Goal: Task Accomplishment & Management: Manage account settings

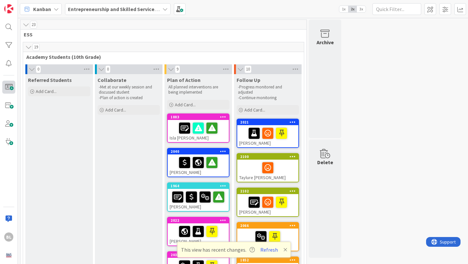
scroll to position [425, 0]
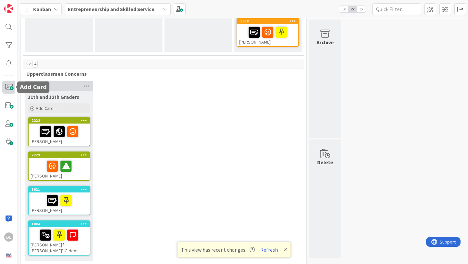
click at [9, 88] on span at bounding box center [8, 87] width 13 height 13
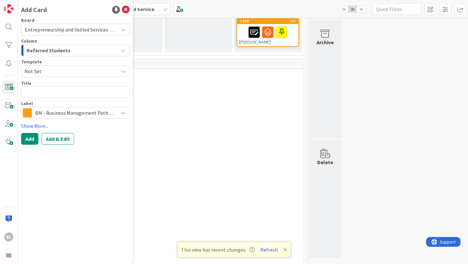
click at [54, 95] on textarea at bounding box center [75, 92] width 109 height 12
click at [56, 69] on span "Not Set" at bounding box center [68, 71] width 89 height 8
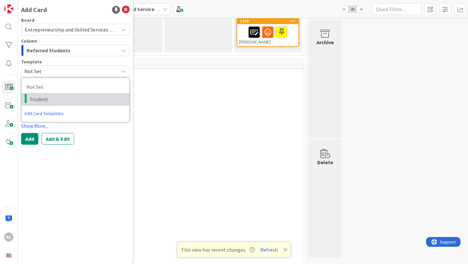
click at [46, 102] on span "Student" at bounding box center [77, 99] width 94 height 8
type textarea "x"
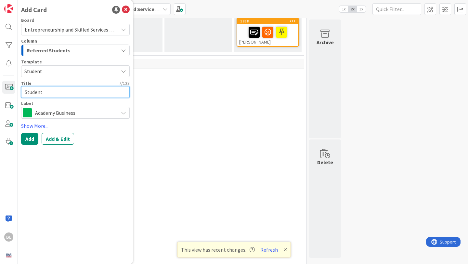
click at [43, 92] on textarea "Student" at bounding box center [75, 92] width 109 height 12
drag, startPoint x: 43, startPoint y: 92, endPoint x: 11, endPoint y: 92, distance: 31.6
click at [11, 92] on div "BL Add Card Board Entrepreneurship and Skilled Services Interventions - [DATE]-…" at bounding box center [9, 132] width 18 height 264
type textarea "J"
type textarea "x"
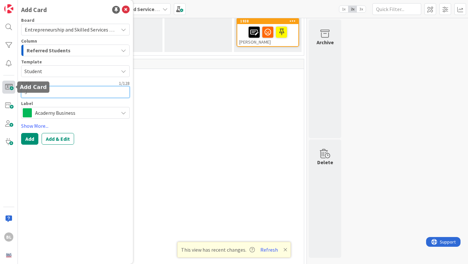
type textarea "[PERSON_NAME]"
type textarea "x"
type textarea "[PERSON_NAME]"
type textarea "x"
type textarea "[PERSON_NAME]"
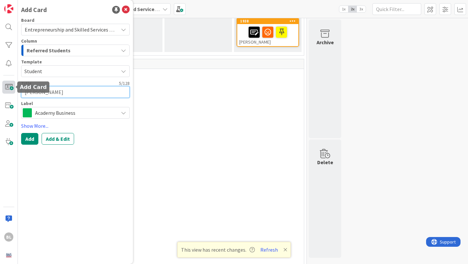
type textarea "x"
type textarea "[PERSON_NAME]"
type textarea "x"
type textarea "[PERSON_NAME]"
type textarea "x"
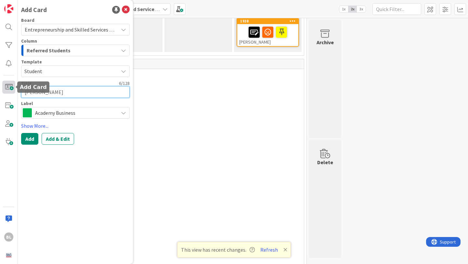
type textarea "[PERSON_NAME]"
type textarea "x"
type textarea "JAM"
type textarea "x"
type textarea "[PERSON_NAME]"
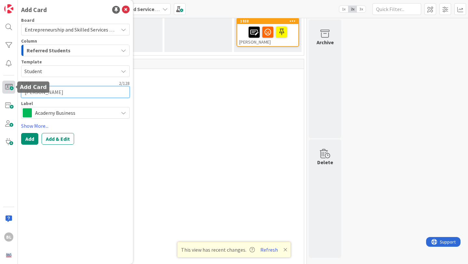
type textarea "x"
type textarea "J"
type textarea "x"
type textarea "[PERSON_NAME]"
type textarea "x"
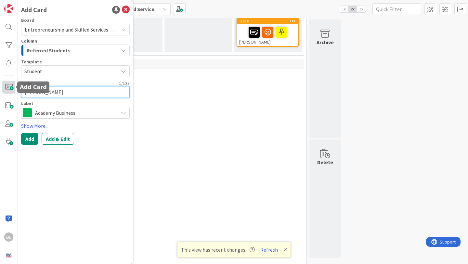
type textarea "Jam"
type textarea "x"
type textarea "[PERSON_NAME]"
type textarea "x"
type textarea "[PERSON_NAME]"
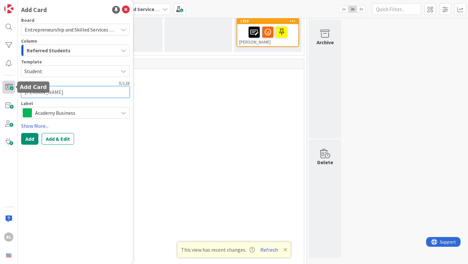
type textarea "x"
type textarea "[PERSON_NAME]"
type textarea "x"
type textarea "[PERSON_NAME]"
type textarea "x"
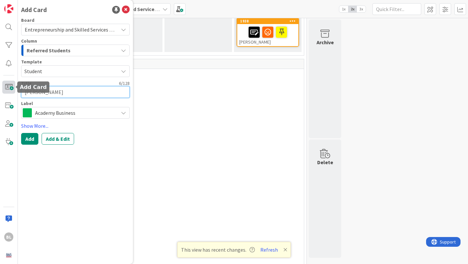
type textarea "[PERSON_NAME]"
type textarea "x"
type textarea "[PERSON_NAME]"
type textarea "x"
type textarea "[PERSON_NAME]"
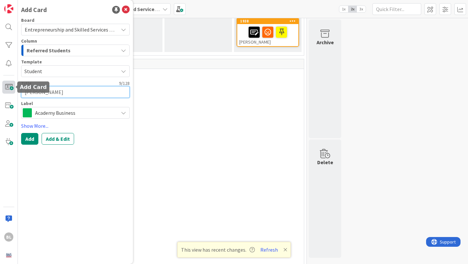
type textarea "x"
type textarea "[PERSON_NAME]"
type textarea "x"
type textarea "[PERSON_NAME]"
type textarea "x"
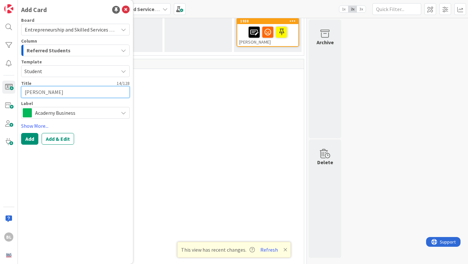
type textarea "[PERSON_NAME]"
click at [53, 114] on span "Academy Business" at bounding box center [75, 112] width 80 height 9
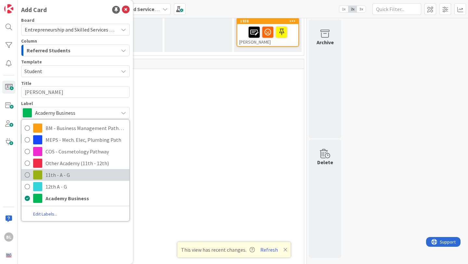
click at [54, 178] on span "11th - A - G" at bounding box center [86, 175] width 81 height 10
type textarea "x"
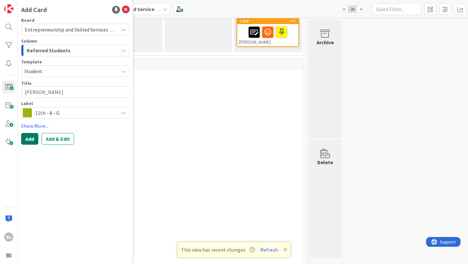
click at [30, 137] on button "Add" at bounding box center [29, 139] width 17 height 12
click at [125, 8] on icon at bounding box center [126, 10] width 8 height 8
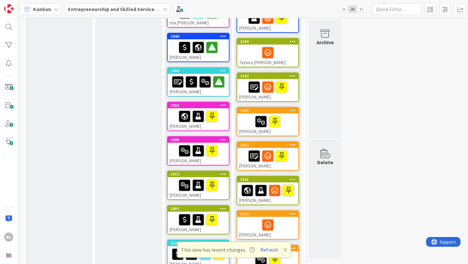
scroll to position [0, 0]
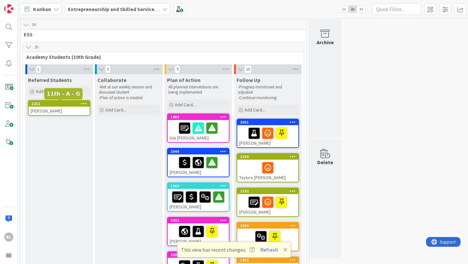
click at [71, 105] on div "2232" at bounding box center [61, 103] width 58 height 5
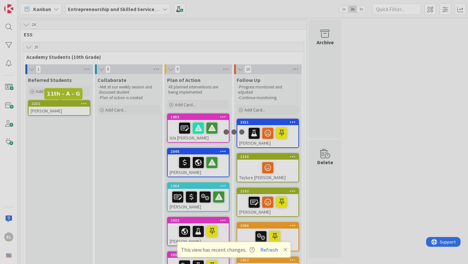
click at [71, 105] on div at bounding box center [234, 132] width 468 height 264
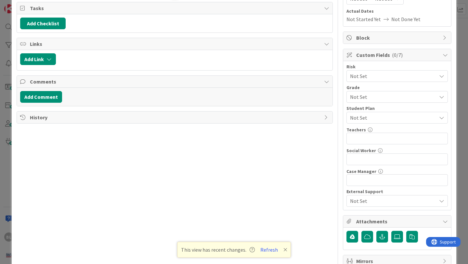
scroll to position [95, 0]
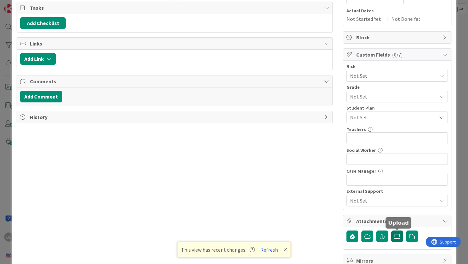
click at [399, 237] on icon at bounding box center [397, 236] width 7 height 5
click at [392, 231] on input "file" at bounding box center [392, 231] width 0 height 0
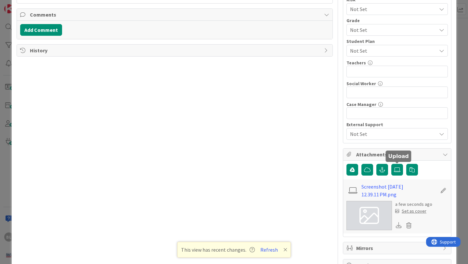
scroll to position [172, 0]
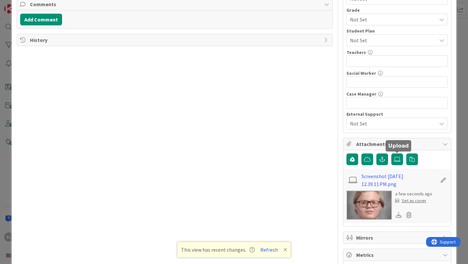
click at [414, 200] on div "Set as cover" at bounding box center [410, 200] width 31 height 7
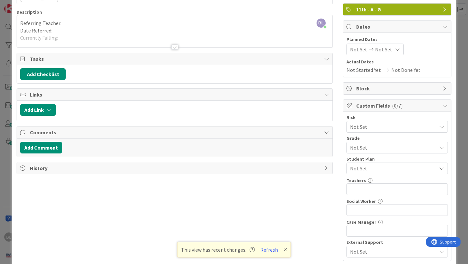
scroll to position [0, 0]
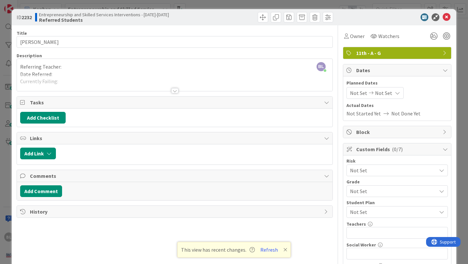
click at [177, 91] on div at bounding box center [174, 90] width 7 height 5
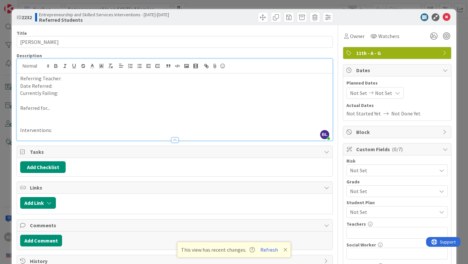
click at [67, 76] on p "Referring Teacher:" at bounding box center [174, 78] width 309 height 7
click at [54, 89] on p "Date Referred:" at bounding box center [174, 85] width 309 height 7
click at [65, 93] on p "Currently Failing:" at bounding box center [174, 92] width 309 height 7
click at [447, 17] on icon at bounding box center [447, 17] width 8 height 8
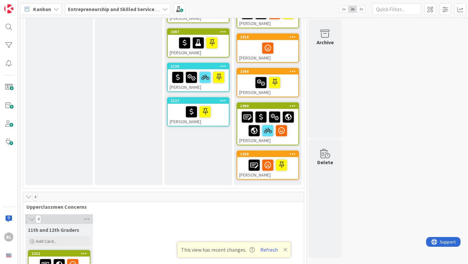
scroll to position [292, 0]
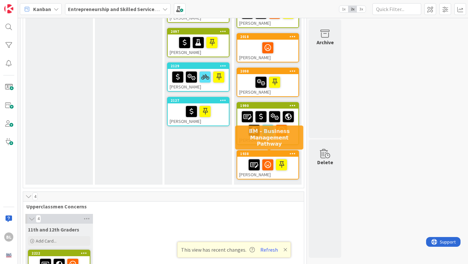
click at [274, 154] on div "1938" at bounding box center [269, 154] width 58 height 5
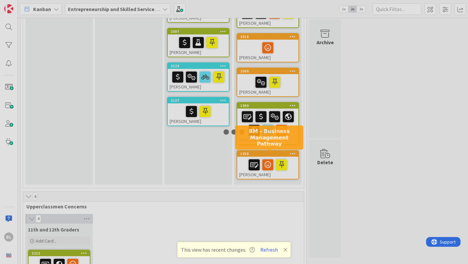
click at [274, 154] on div at bounding box center [234, 132] width 468 height 264
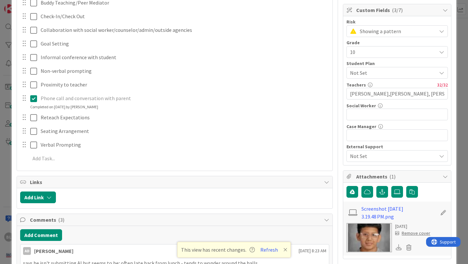
scroll to position [165, 0]
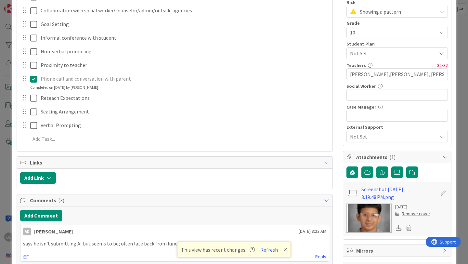
click at [284, 250] on icon at bounding box center [286, 249] width 4 height 5
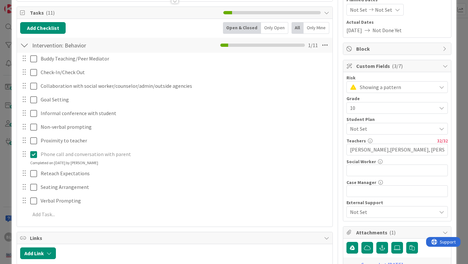
scroll to position [0, 0]
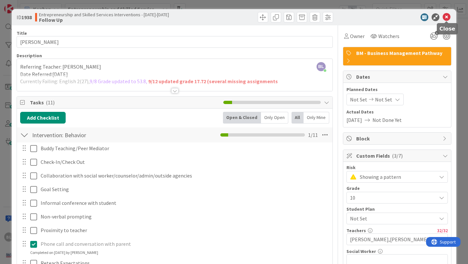
click at [446, 16] on icon at bounding box center [447, 17] width 8 height 8
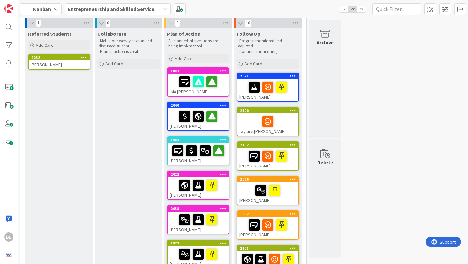
scroll to position [42, 0]
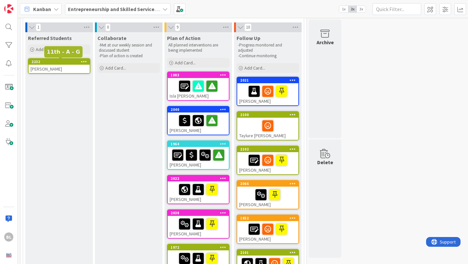
click at [69, 63] on div "2232" at bounding box center [61, 62] width 58 height 5
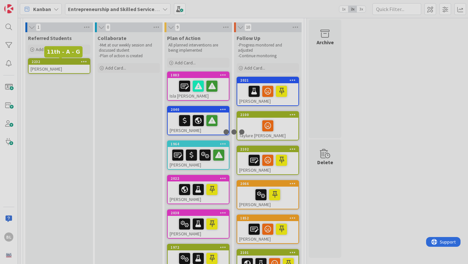
click at [69, 63] on div at bounding box center [234, 132] width 468 height 264
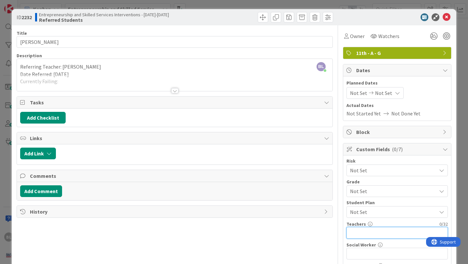
click at [360, 234] on input "text" at bounding box center [397, 233] width 101 height 12
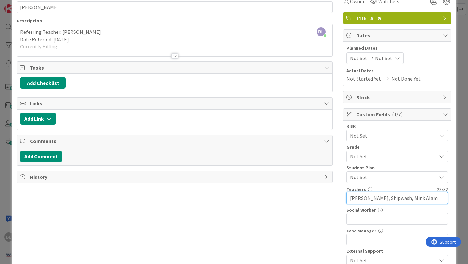
scroll to position [35, 0]
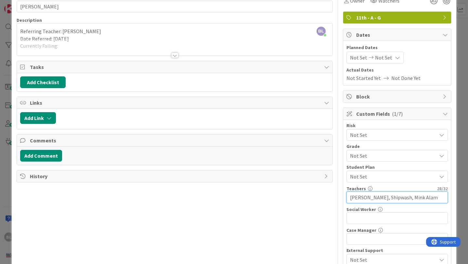
type input "[PERSON_NAME], Shipwash, Mink Alam"
click at [404, 159] on span "Not Set" at bounding box center [391, 155] width 83 height 9
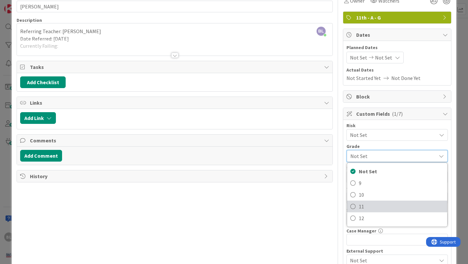
click at [359, 205] on link "11" at bounding box center [397, 207] width 100 height 12
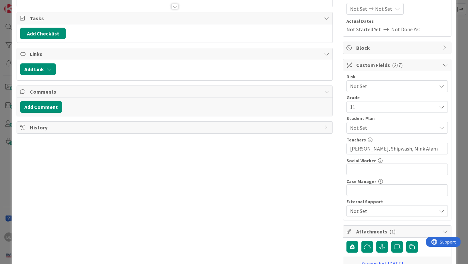
scroll to position [0, 0]
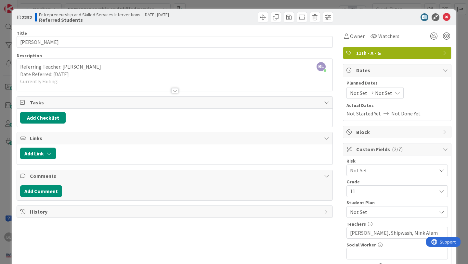
click at [61, 80] on div at bounding box center [175, 82] width 316 height 17
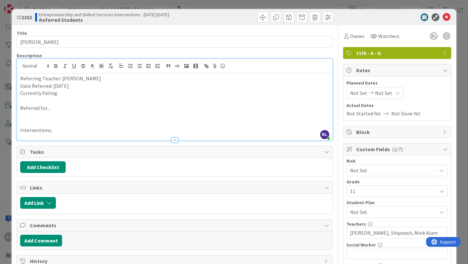
click at [63, 95] on p "Currently Failing:" at bounding box center [174, 92] width 309 height 7
click at [89, 92] on p "Currently Failing: US History (44), Chemistry (" at bounding box center [174, 92] width 309 height 7
click at [121, 94] on p "Currently Failing: US History (26), Chemistry (" at bounding box center [174, 92] width 309 height 7
click at [58, 107] on p "Referred for..." at bounding box center [174, 107] width 309 height 7
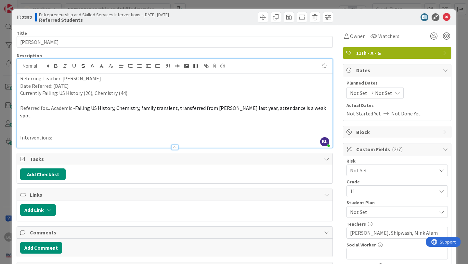
click at [58, 134] on p "Interventions:" at bounding box center [174, 137] width 309 height 7
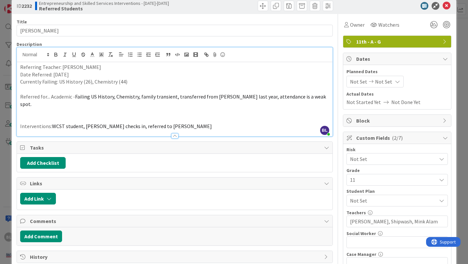
scroll to position [9, 0]
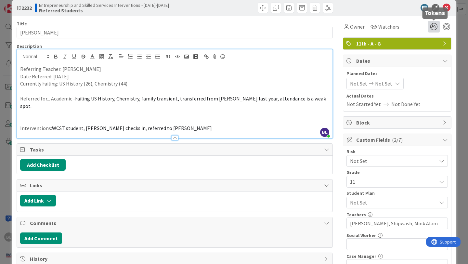
click at [435, 27] on icon at bounding box center [434, 27] width 12 height 12
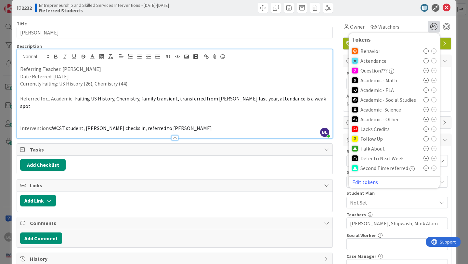
click at [427, 60] on icon at bounding box center [426, 60] width 5 height 5
click at [427, 101] on icon at bounding box center [426, 101] width 5 height 5
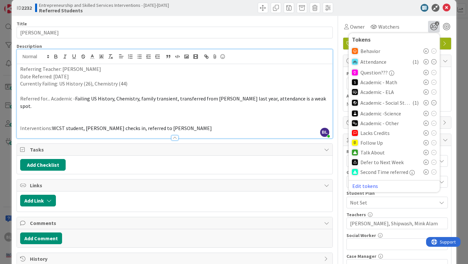
click at [427, 115] on icon at bounding box center [426, 113] width 5 height 5
click at [427, 155] on icon at bounding box center [426, 154] width 5 height 5
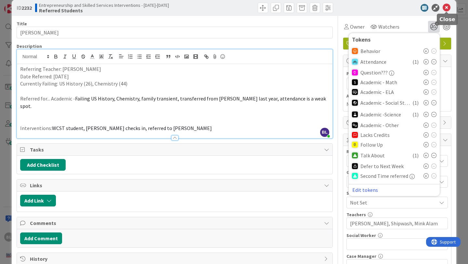
click at [448, 6] on icon at bounding box center [447, 8] width 8 height 8
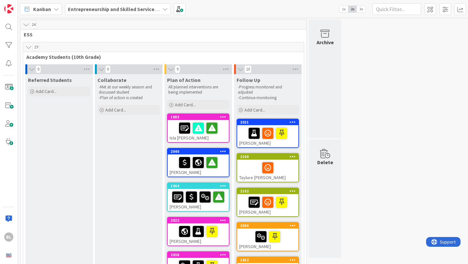
drag, startPoint x: 191, startPoint y: 141, endPoint x: 137, endPoint y: 4, distance: 147.6
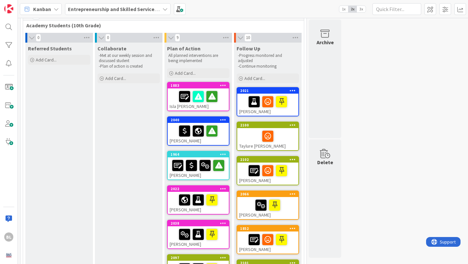
scroll to position [30, 0]
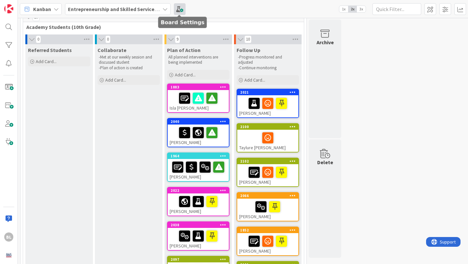
click at [181, 9] on span at bounding box center [180, 9] width 12 height 12
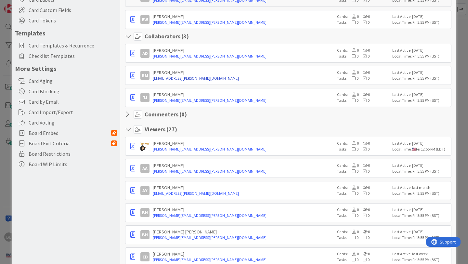
scroll to position [90, 0]
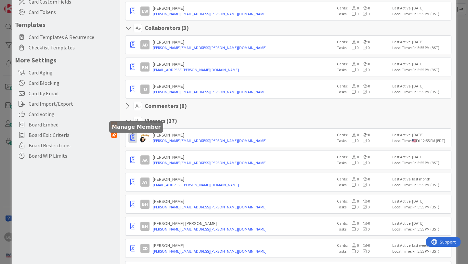
click at [131, 140] on icon "button" at bounding box center [132, 138] width 5 height 7
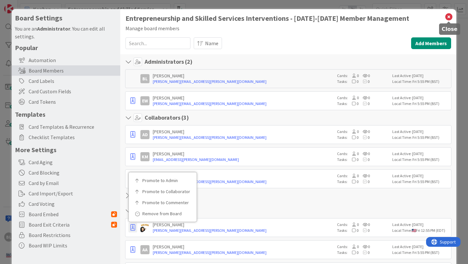
click at [451, 16] on icon at bounding box center [449, 16] width 8 height 9
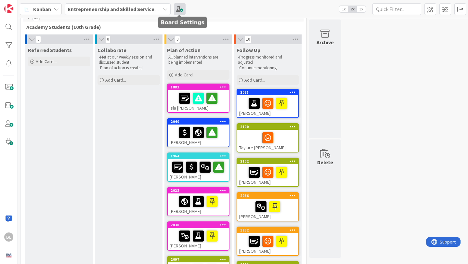
click at [181, 7] on span at bounding box center [180, 9] width 12 height 12
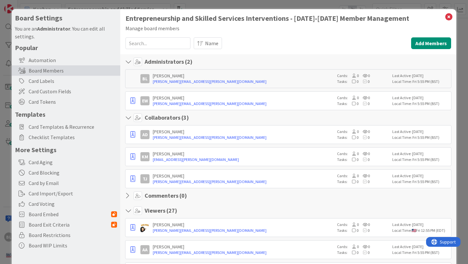
click at [138, 43] on input at bounding box center [158, 43] width 65 height 12
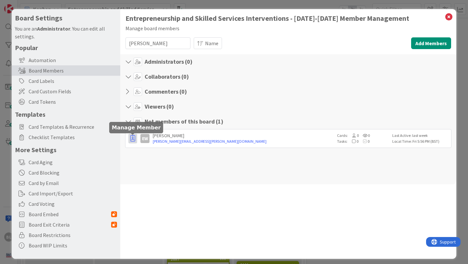
type input "[PERSON_NAME]"
click at [133, 138] on icon "button" at bounding box center [132, 138] width 5 height 7
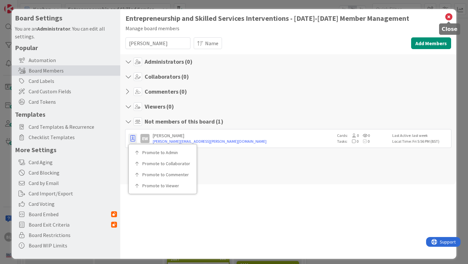
click at [449, 17] on icon at bounding box center [449, 16] width 8 height 9
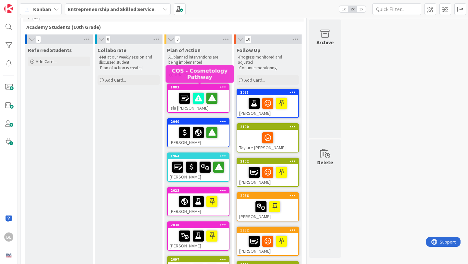
click at [183, 86] on div "1883" at bounding box center [200, 87] width 58 height 5
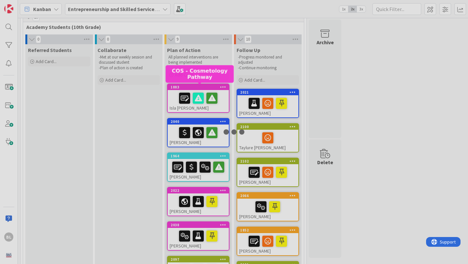
click at [183, 86] on div at bounding box center [234, 132] width 468 height 264
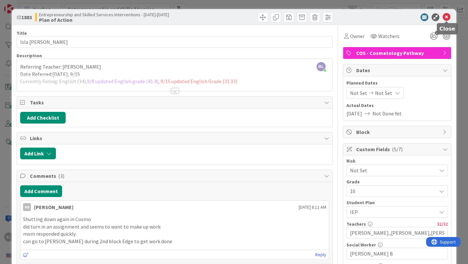
click at [446, 18] on icon at bounding box center [447, 17] width 8 height 8
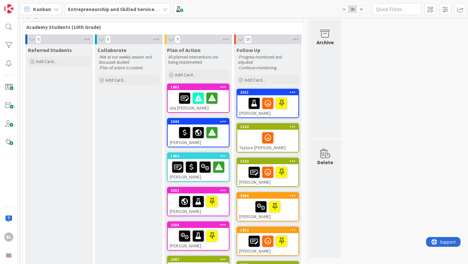
click at [165, 7] on icon at bounding box center [165, 9] width 5 height 5
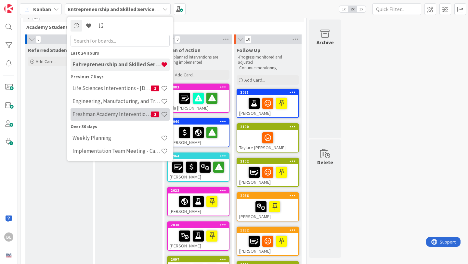
click at [107, 115] on h4 "Freshman Academy Intervention - [DATE]-[DATE]" at bounding box center [112, 114] width 78 height 7
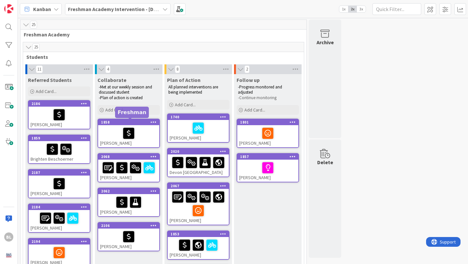
click at [118, 123] on div "1858" at bounding box center [130, 122] width 58 height 5
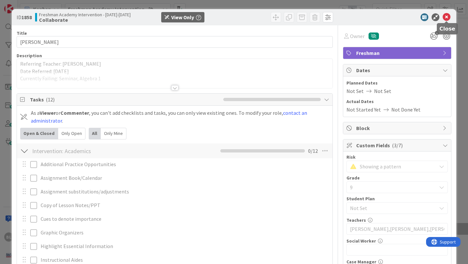
click at [449, 15] on icon at bounding box center [447, 17] width 8 height 8
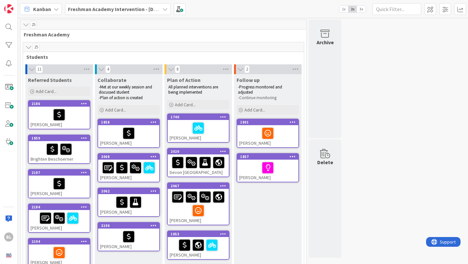
click at [164, 7] on icon at bounding box center [165, 9] width 5 height 5
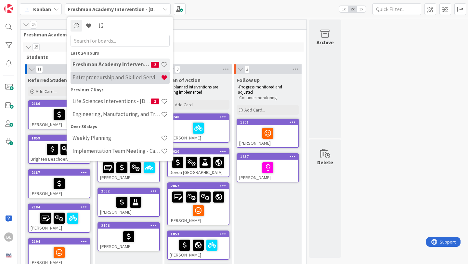
click at [102, 79] on h4 "Entrepreneurship and Skilled Services Interventions - [DATE]-[DATE]" at bounding box center [117, 77] width 88 height 7
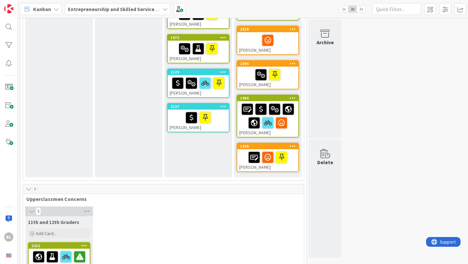
scroll to position [354, 0]
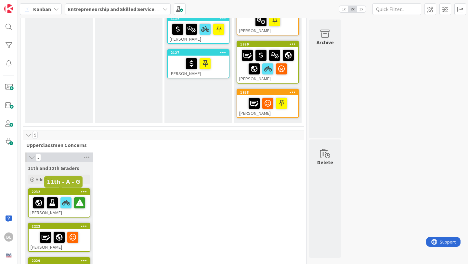
click at [62, 194] on div "2232" at bounding box center [61, 192] width 58 height 5
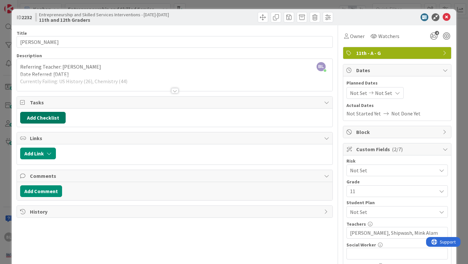
click at [42, 121] on button "Add Checklist" at bounding box center [43, 118] width 46 height 12
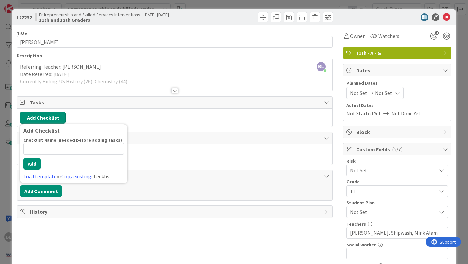
click at [42, 121] on button "Add Checklist" at bounding box center [43, 118] width 46 height 12
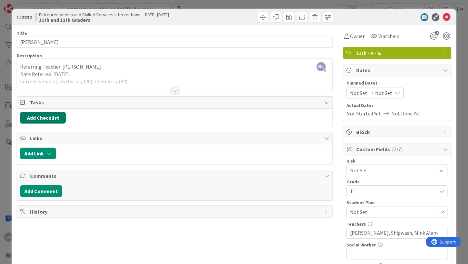
click at [47, 117] on button "Add Checklist" at bounding box center [43, 118] width 46 height 12
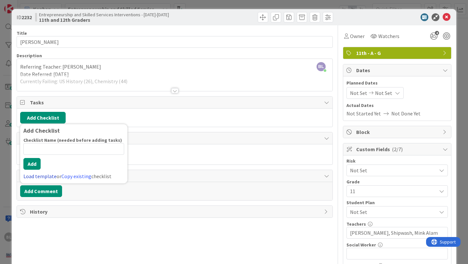
click at [37, 178] on link "Load template" at bounding box center [39, 176] width 33 height 7
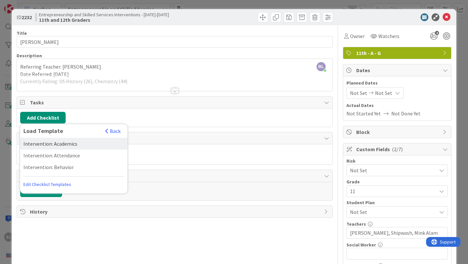
click at [60, 144] on div "Intervention: Academics" at bounding box center [73, 144] width 107 height 12
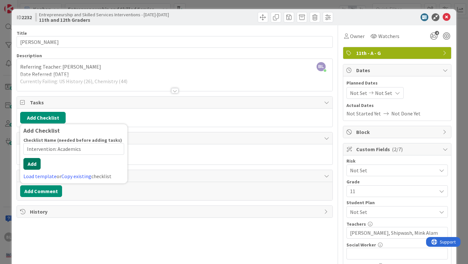
click at [34, 170] on div "Checklist Name (needed before adding tasks) 23 / 64 Intervention: Academics Add…" at bounding box center [73, 158] width 101 height 43
click at [32, 163] on button "Add" at bounding box center [31, 164] width 17 height 12
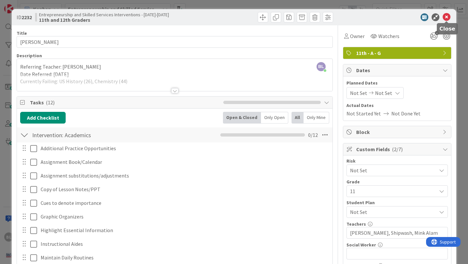
click at [448, 18] on icon at bounding box center [447, 17] width 8 height 8
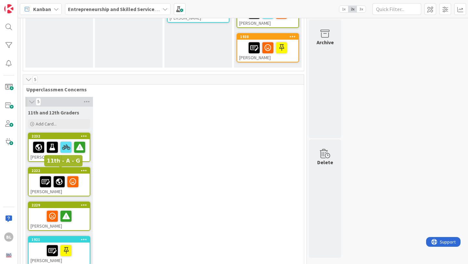
click at [66, 171] on div "2222" at bounding box center [61, 170] width 58 height 5
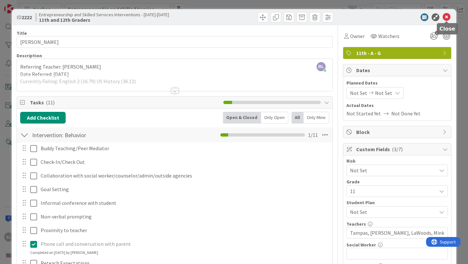
click at [446, 17] on icon at bounding box center [447, 17] width 8 height 8
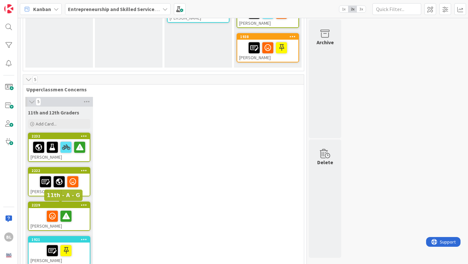
click at [69, 205] on div "2229" at bounding box center [61, 205] width 58 height 5
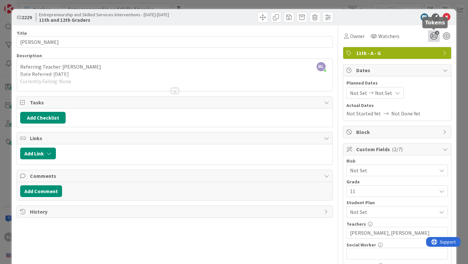
click at [431, 35] on icon "2" at bounding box center [434, 36] width 12 height 12
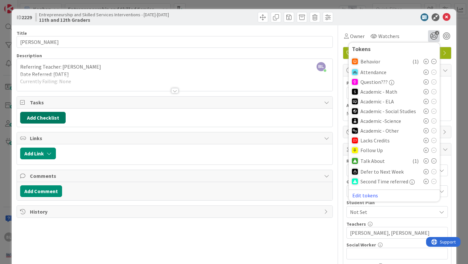
click at [53, 118] on button "Add Checklist" at bounding box center [43, 118] width 46 height 12
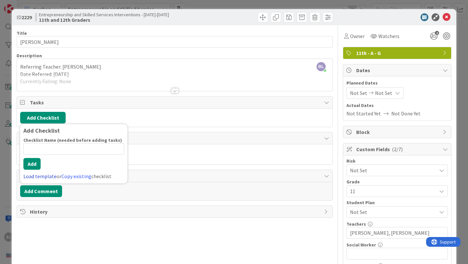
click at [35, 175] on link "Load template" at bounding box center [39, 176] width 33 height 7
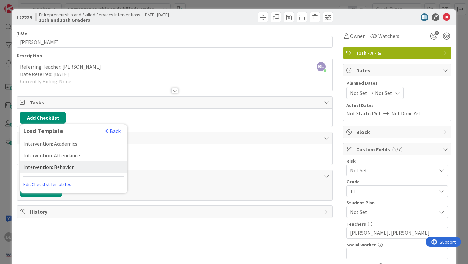
click at [52, 167] on div "Intervention: Behavior" at bounding box center [73, 167] width 107 height 12
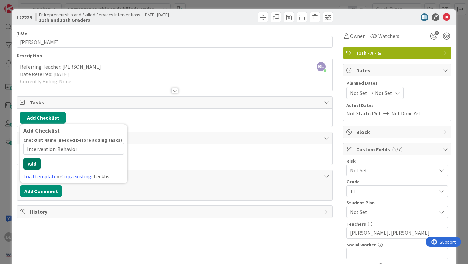
click at [31, 171] on div "Checklist Name (needed before adding tasks) 22 / 64 Intervention: Behavior Add …" at bounding box center [73, 158] width 101 height 43
click at [33, 165] on button "Add" at bounding box center [31, 164] width 17 height 12
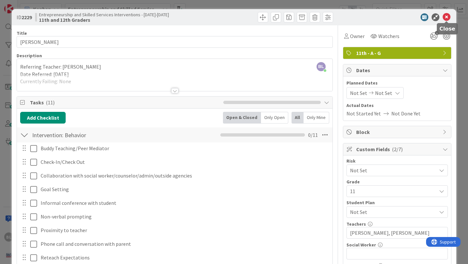
click at [446, 15] on icon at bounding box center [447, 17] width 8 height 8
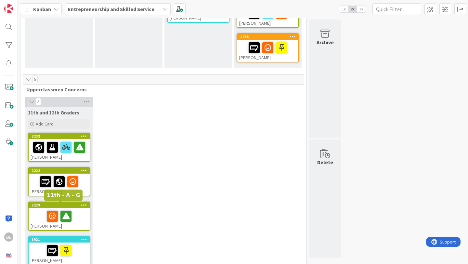
click at [73, 205] on div "2229" at bounding box center [61, 205] width 58 height 5
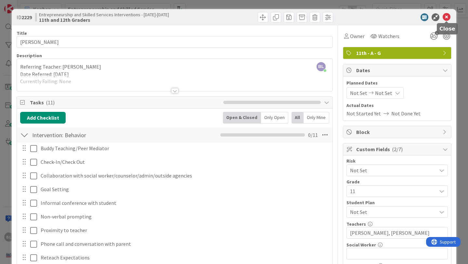
click at [447, 15] on icon at bounding box center [447, 17] width 8 height 8
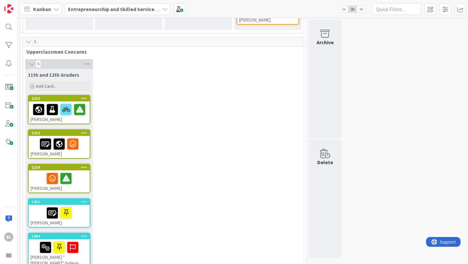
scroll to position [448, 0]
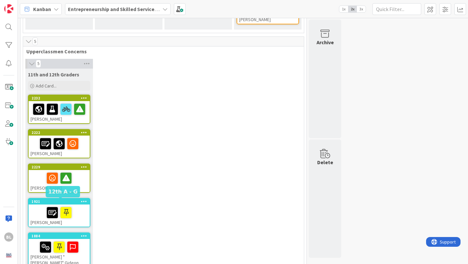
click at [63, 201] on div "1921" at bounding box center [61, 201] width 58 height 5
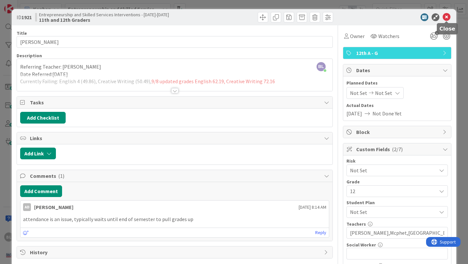
click at [445, 17] on icon at bounding box center [447, 17] width 8 height 8
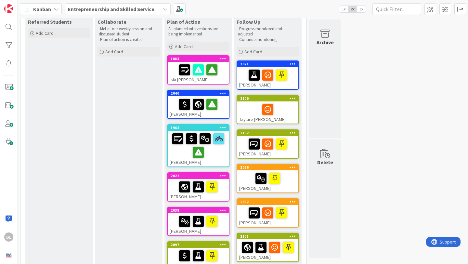
scroll to position [20, 0]
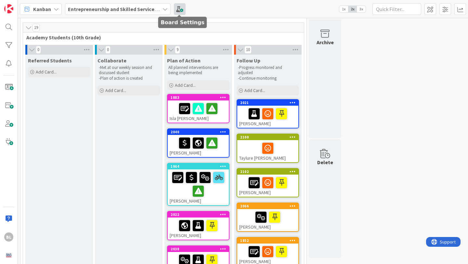
click at [179, 8] on span at bounding box center [180, 9] width 12 height 12
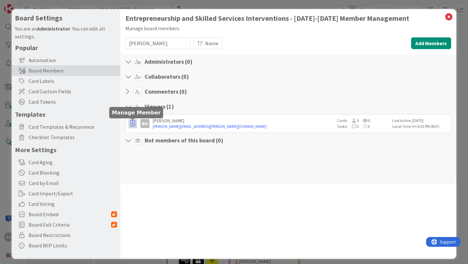
click at [134, 124] on icon "button" at bounding box center [132, 123] width 5 height 7
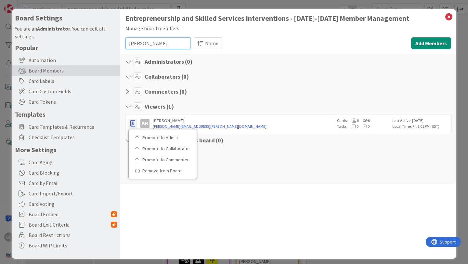
drag, startPoint x: 150, startPoint y: 44, endPoint x: 115, endPoint y: 45, distance: 35.5
click at [115, 45] on div "Board Settings You are an Administrator . You can edit all settings. Popular Au…" at bounding box center [234, 134] width 445 height 250
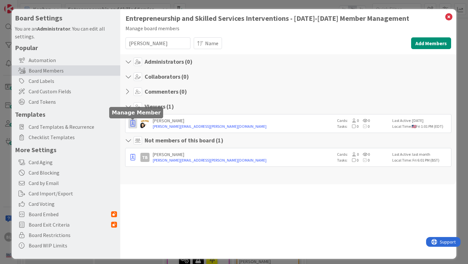
click at [132, 123] on icon "button" at bounding box center [132, 123] width 5 height 7
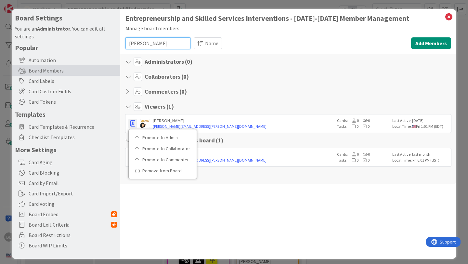
drag, startPoint x: 152, startPoint y: 45, endPoint x: 113, endPoint y: 45, distance: 39.0
click at [113, 45] on div "Board Settings You are an Administrator . You can edit all settings. Popular Au…" at bounding box center [234, 134] width 445 height 250
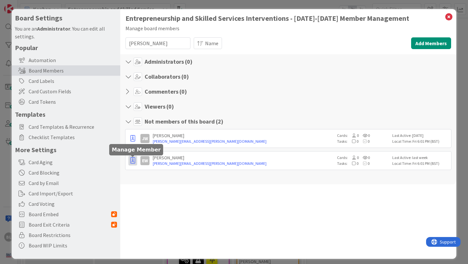
click at [132, 161] on icon "button" at bounding box center [132, 160] width 5 height 7
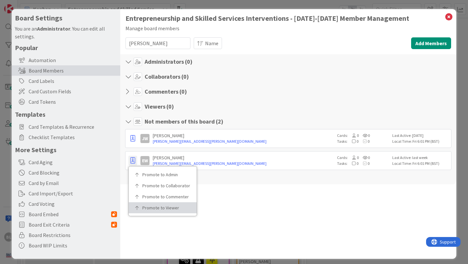
click at [153, 206] on p "Promote to Viewer" at bounding box center [164, 208] width 45 height 5
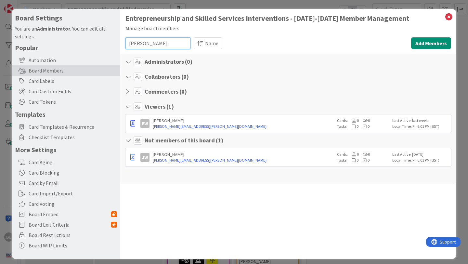
drag, startPoint x: 151, startPoint y: 44, endPoint x: 117, endPoint y: 45, distance: 33.8
click at [117, 45] on div "Board Settings You are an Administrator . You can edit all settings. Popular Au…" at bounding box center [234, 134] width 445 height 250
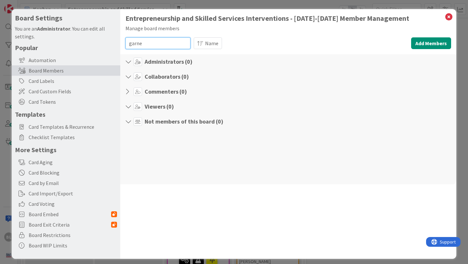
type input "[PERSON_NAME]"
drag, startPoint x: 150, startPoint y: 44, endPoint x: 121, endPoint y: 44, distance: 28.6
click at [121, 44] on div "Entrepreneurship and Skilled Services Interventions - [DATE]-[DATE] Member Mana…" at bounding box center [288, 134] width 336 height 250
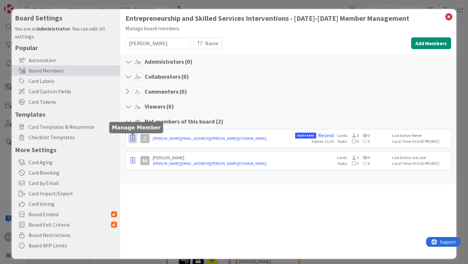
click at [133, 139] on icon "button" at bounding box center [132, 138] width 5 height 7
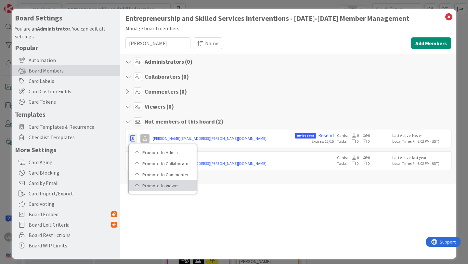
click at [154, 187] on p "Promote to Viewer" at bounding box center [164, 185] width 45 height 5
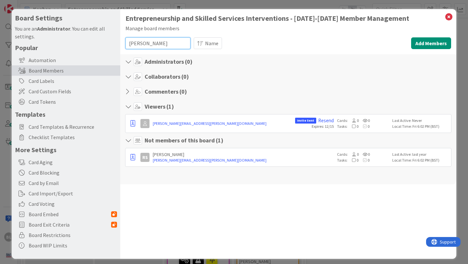
drag, startPoint x: 151, startPoint y: 44, endPoint x: 112, endPoint y: 42, distance: 39.7
click at [112, 42] on div "Board Settings You are an Administrator . You can edit all settings. Popular Au…" at bounding box center [234, 134] width 445 height 250
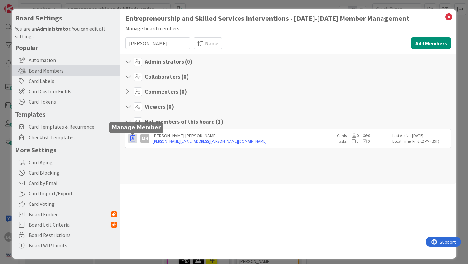
click at [132, 139] on icon "button" at bounding box center [132, 138] width 5 height 7
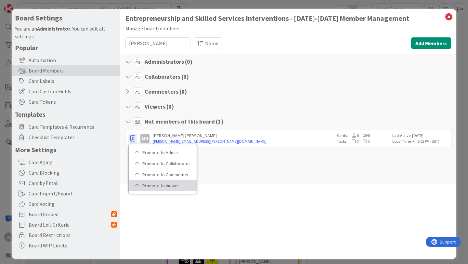
click at [150, 187] on p "Promote to Viewer" at bounding box center [164, 185] width 45 height 5
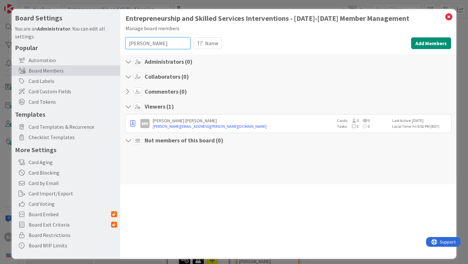
drag, startPoint x: 157, startPoint y: 41, endPoint x: 116, endPoint y: 40, distance: 40.7
click at [116, 40] on div "Board Settings You are an Administrator . You can edit all settings. Popular Au…" at bounding box center [234, 134] width 445 height 250
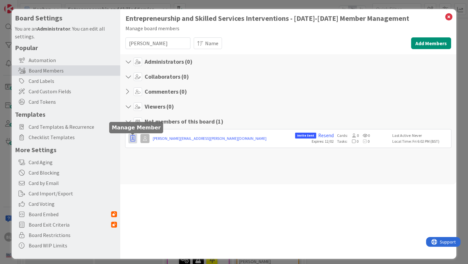
click at [133, 139] on icon "button" at bounding box center [132, 138] width 5 height 7
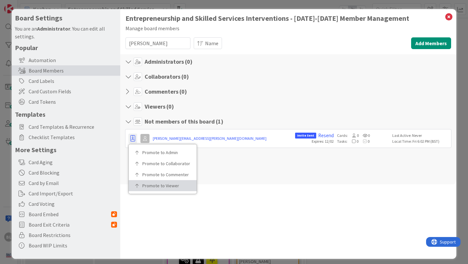
click at [162, 187] on p "Promote to Viewer" at bounding box center [164, 185] width 45 height 5
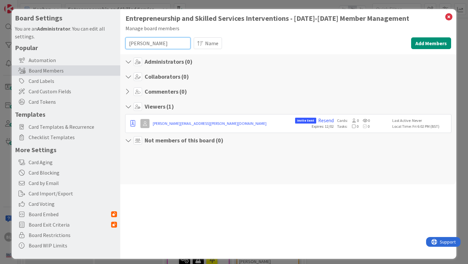
drag, startPoint x: 147, startPoint y: 40, endPoint x: 113, endPoint y: 40, distance: 33.8
click at [113, 40] on div "Board Settings You are an Administrator . You can edit all settings. Popular Au…" at bounding box center [234, 134] width 445 height 250
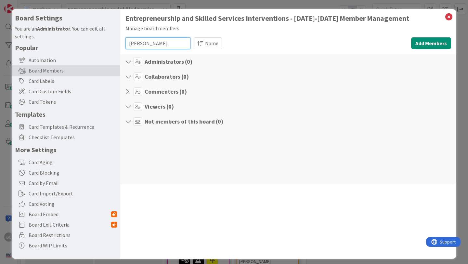
type input "[PERSON_NAME]"
drag, startPoint x: 163, startPoint y: 45, endPoint x: 114, endPoint y: 40, distance: 50.0
click at [114, 40] on div "Board Settings You are an Administrator . You can edit all settings. Popular Au…" at bounding box center [234, 134] width 445 height 250
drag, startPoint x: 154, startPoint y: 43, endPoint x: 115, endPoint y: 42, distance: 38.4
click at [115, 42] on div "Board Settings You are an Administrator . You can edit all settings. Popular Au…" at bounding box center [234, 134] width 445 height 250
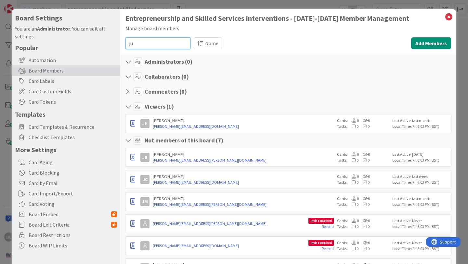
type input "j"
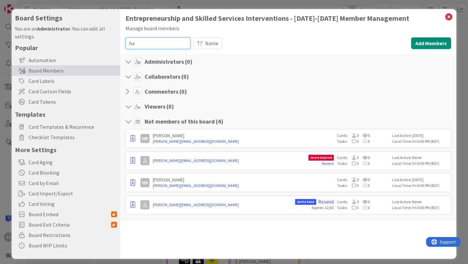
type input "h"
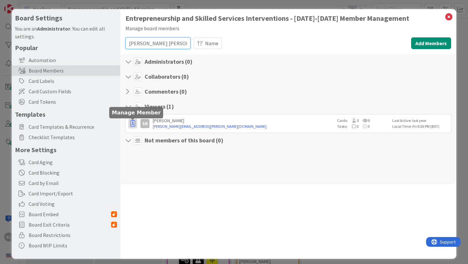
type input "[PERSON_NAME] [PERSON_NAME]"
click at [132, 123] on icon "button" at bounding box center [132, 123] width 5 height 7
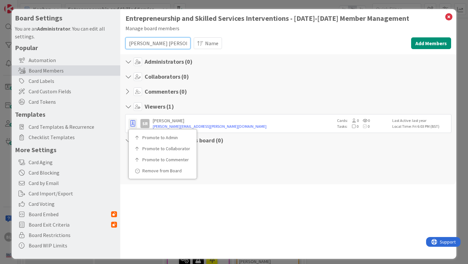
drag, startPoint x: 159, startPoint y: 42, endPoint x: 115, endPoint y: 44, distance: 44.0
click at [115, 44] on div "Board Settings You are an Administrator . You can edit all settings. Popular Au…" at bounding box center [234, 134] width 445 height 250
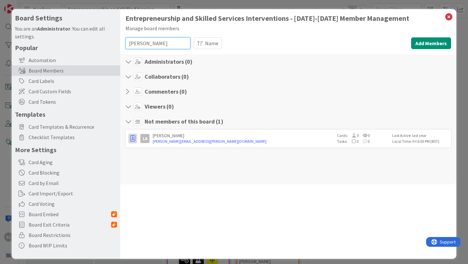
type input "[PERSON_NAME]"
click at [133, 138] on icon "button" at bounding box center [132, 138] width 5 height 7
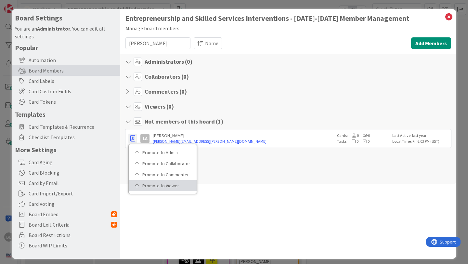
click at [148, 186] on p "Promote to Viewer" at bounding box center [164, 185] width 45 height 5
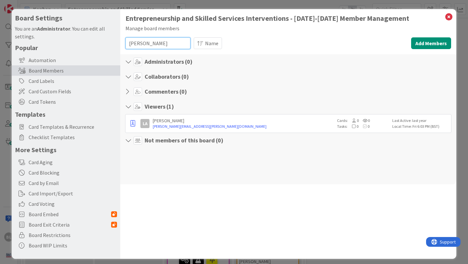
drag, startPoint x: 155, startPoint y: 45, endPoint x: 116, endPoint y: 46, distance: 39.1
click at [116, 46] on div "Board Settings You are an Administrator . You can edit all settings. Popular Au…" at bounding box center [234, 134] width 445 height 250
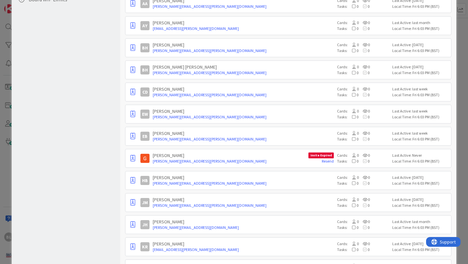
scroll to position [0, 0]
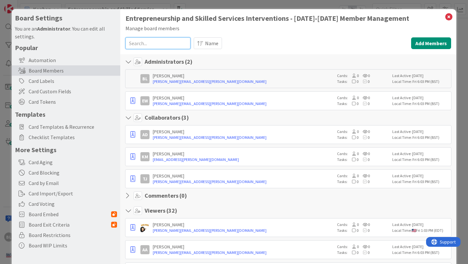
click at [139, 42] on input at bounding box center [158, 43] width 65 height 12
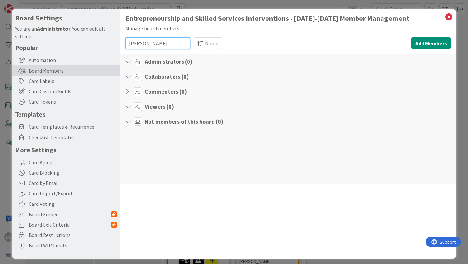
type input "[PERSON_NAME]"
drag, startPoint x: 168, startPoint y: 45, endPoint x: 119, endPoint y: 45, distance: 48.8
click at [119, 45] on div "Board Settings You are an Administrator . You can edit all settings. Popular Au…" at bounding box center [234, 134] width 445 height 250
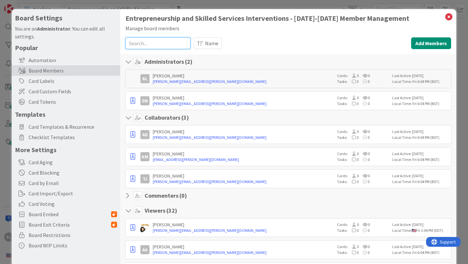
click at [138, 39] on input at bounding box center [158, 43] width 65 height 12
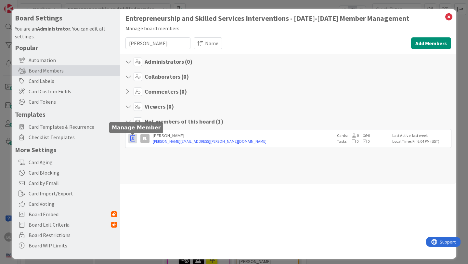
click at [131, 140] on icon "button" at bounding box center [132, 138] width 5 height 7
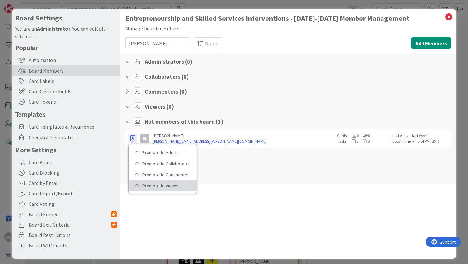
click at [148, 185] on p "Promote to Viewer" at bounding box center [164, 185] width 45 height 5
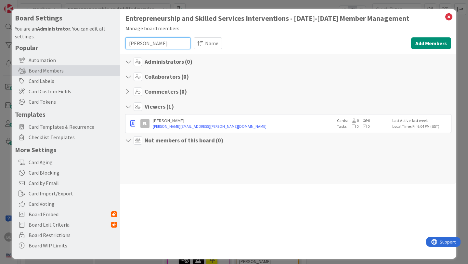
drag, startPoint x: 146, startPoint y: 43, endPoint x: 120, endPoint y: 45, distance: 25.7
click at [120, 45] on div "Entrepreneurship and Skilled Services Interventions - [DATE]-[DATE] Member Mana…" at bounding box center [288, 134] width 336 height 250
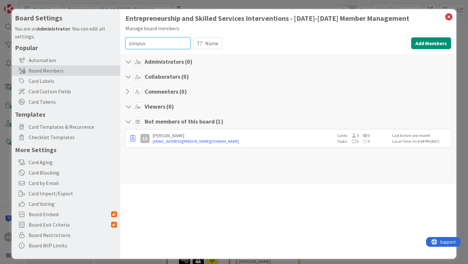
type input "[PERSON_NAME]"
drag, startPoint x: 154, startPoint y: 43, endPoint x: 119, endPoint y: 45, distance: 34.9
click at [119, 45] on div "Board Settings You are an Administrator . You can edit all settings. Popular Au…" at bounding box center [234, 134] width 445 height 250
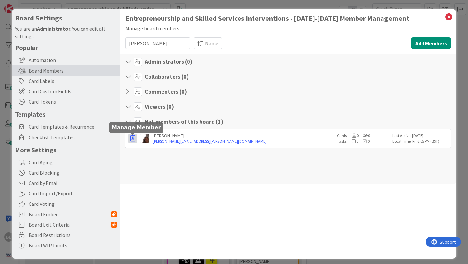
click at [133, 140] on icon "button" at bounding box center [132, 138] width 5 height 7
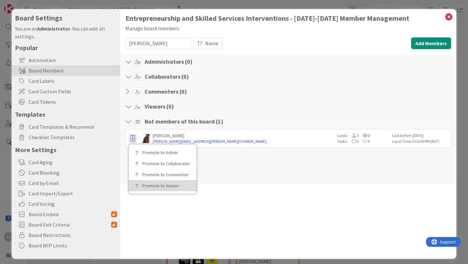
click at [155, 185] on p "Promote to Viewer" at bounding box center [164, 185] width 45 height 5
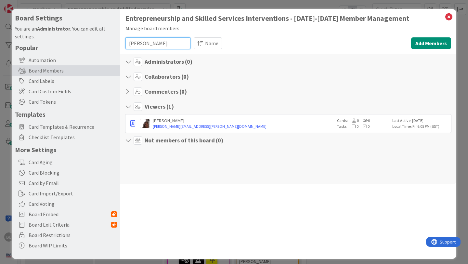
drag, startPoint x: 148, startPoint y: 46, endPoint x: 120, endPoint y: 46, distance: 28.0
click at [120, 46] on div "Board Settings You are an Administrator . You can edit all settings. Popular Au…" at bounding box center [234, 134] width 445 height 250
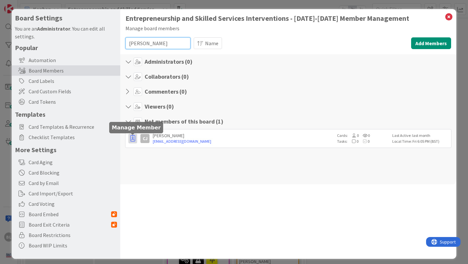
type input "[PERSON_NAME]"
click at [133, 136] on icon "button" at bounding box center [132, 138] width 5 height 7
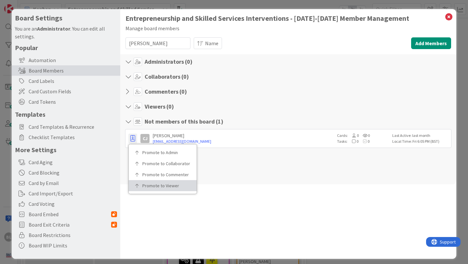
click at [155, 186] on p "Promote to Viewer" at bounding box center [164, 185] width 45 height 5
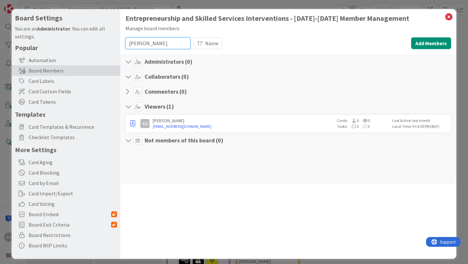
drag, startPoint x: 163, startPoint y: 44, endPoint x: 117, endPoint y: 46, distance: 46.2
click at [117, 46] on div "Board Settings You are an Administrator . You can edit all settings. Popular Au…" at bounding box center [234, 134] width 445 height 250
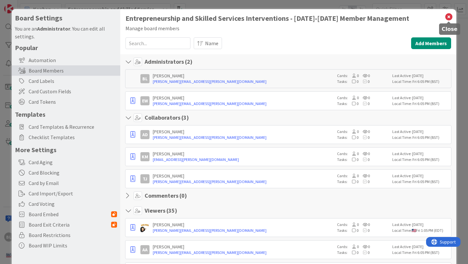
click at [447, 16] on icon at bounding box center [449, 16] width 8 height 9
